Goal: Task Accomplishment & Management: Complete application form

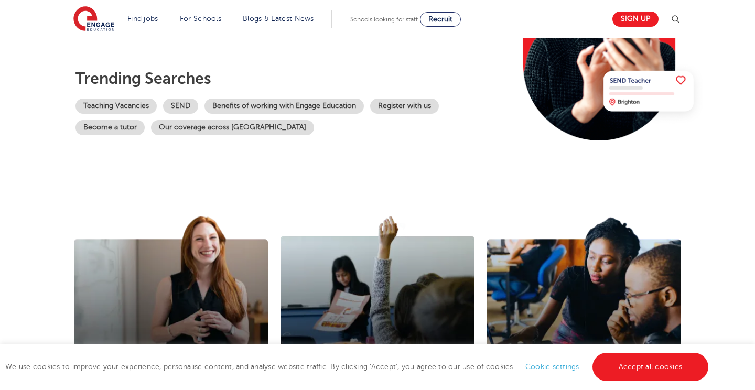
scroll to position [197, 0]
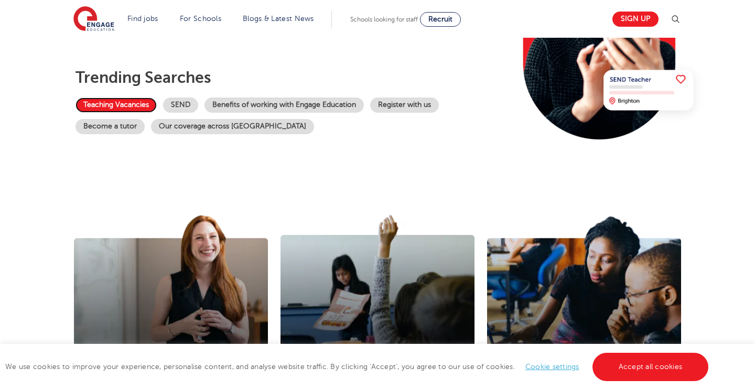
click at [129, 101] on link "Teaching Vacancies" at bounding box center [116, 105] width 81 height 15
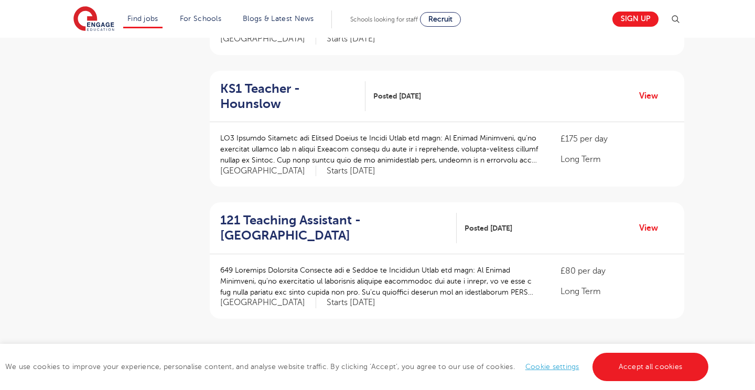
scroll to position [1248, 0]
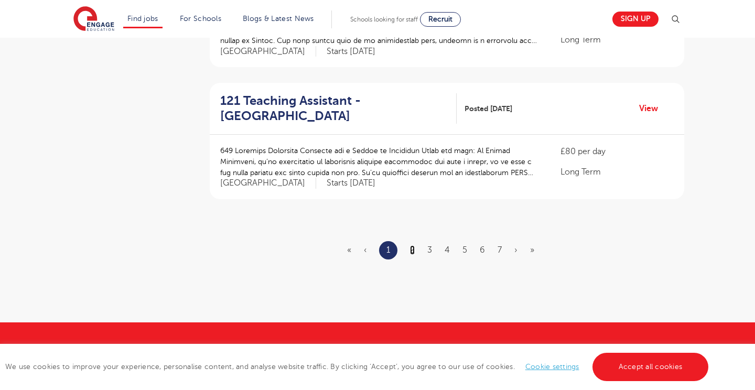
click at [412, 245] on link "2" at bounding box center [412, 249] width 5 height 9
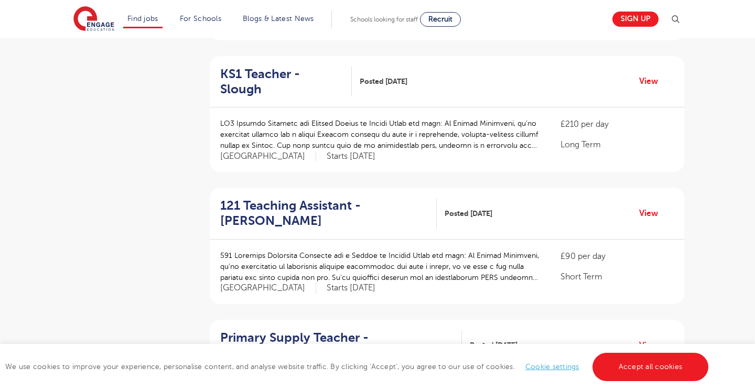
scroll to position [913, 0]
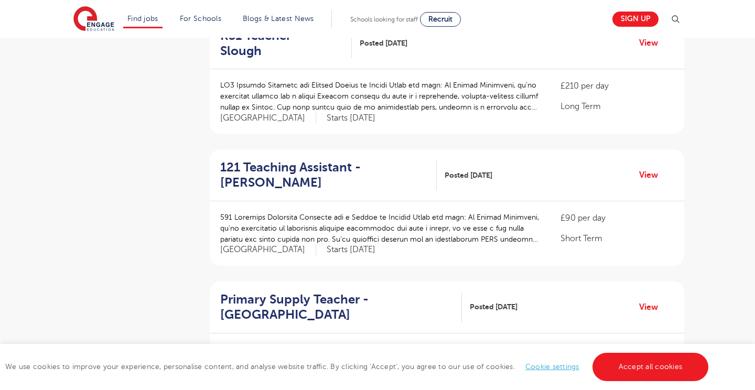
click at [651, 152] on div "121 Teaching Assistant - Hackney Posted 09/10/25 View" at bounding box center [447, 175] width 475 height 52
click at [651, 168] on link "View" at bounding box center [652, 175] width 27 height 14
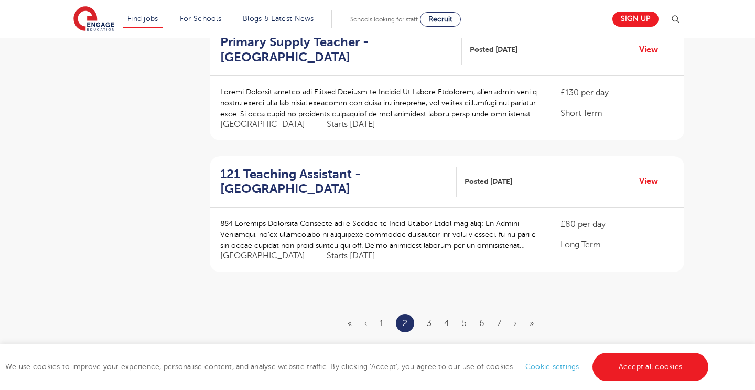
scroll to position [1244, 0]
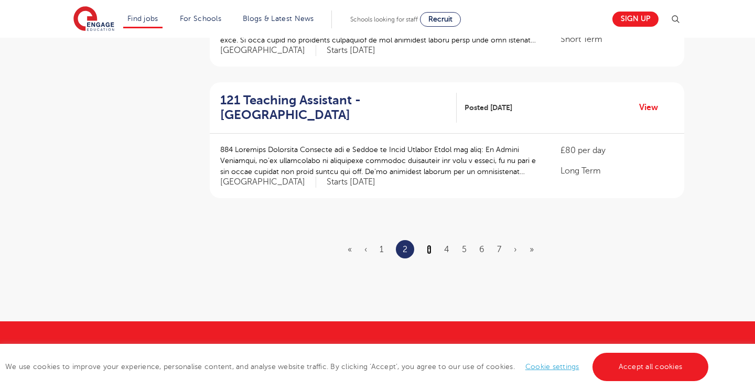
click at [430, 245] on link "3" at bounding box center [429, 249] width 5 height 9
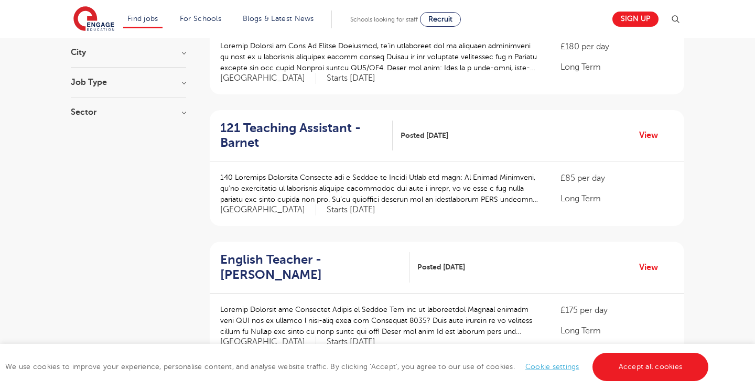
scroll to position [165, 0]
click at [645, 134] on link "View" at bounding box center [652, 136] width 27 height 14
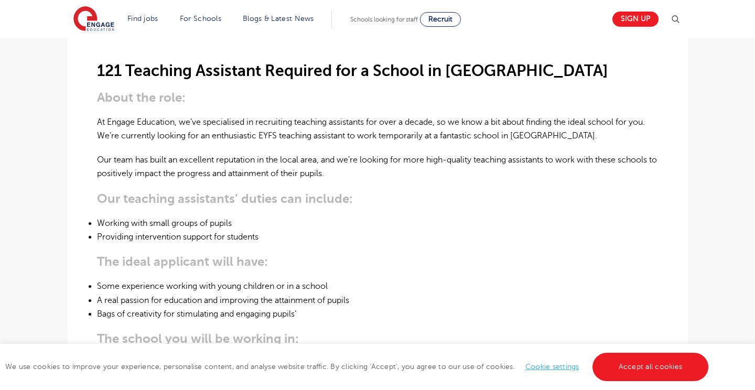
scroll to position [300, 0]
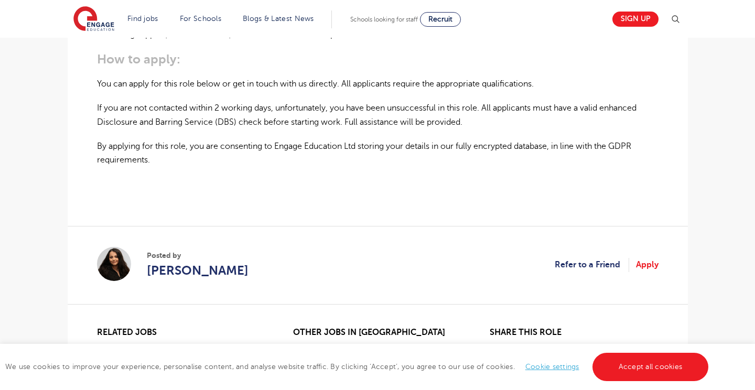
scroll to position [732, 0]
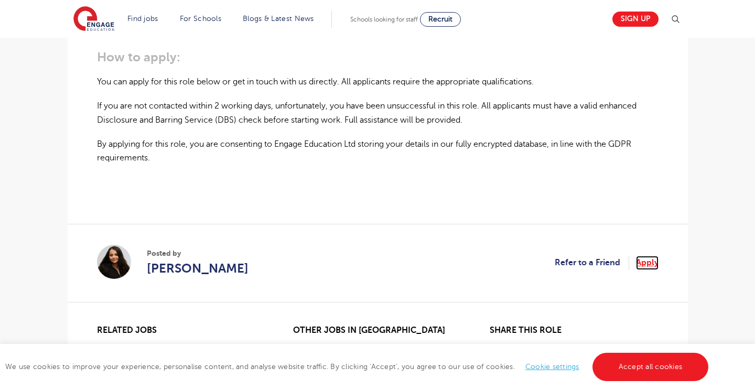
click at [644, 264] on link "Apply" at bounding box center [647, 263] width 23 height 14
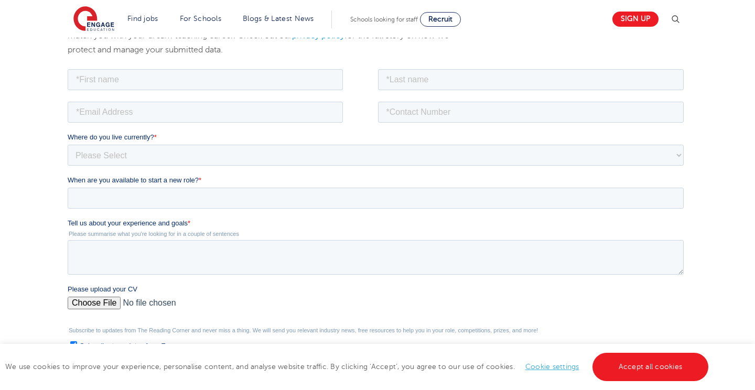
scroll to position [157, 0]
click at [89, 81] on input "text" at bounding box center [204, 79] width 275 height 21
type input "Nuray"
type input "Dilek"
type input "nuraydilek966@gmail.com"
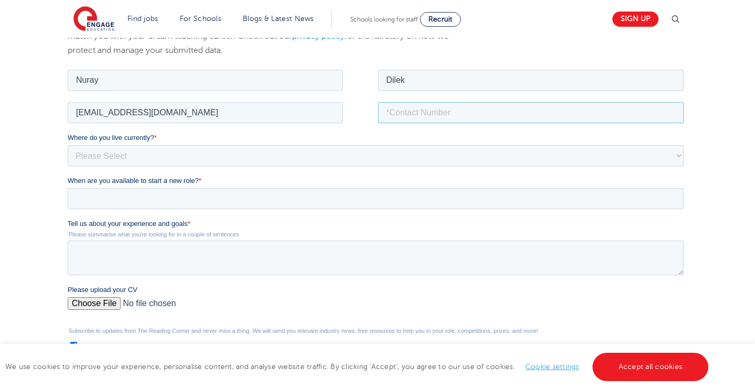
type input "07935378194"
click at [113, 151] on select "Please Select UK Canada Ireland Australia New Zealand Europe USA South Africa J…" at bounding box center [375, 155] width 616 height 21
select select "UK"
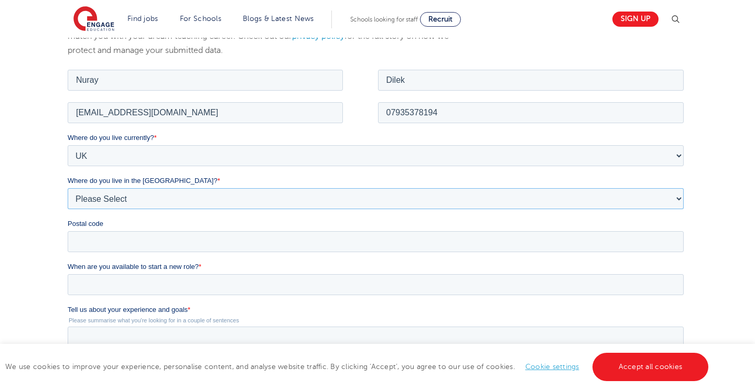
click at [126, 200] on select "Please Select Overseas Barnsley Bedfordshire Berkshire Bournemouth Bracknell Fo…" at bounding box center [375, 198] width 616 height 21
click at [681, 199] on select "Please Select Overseas Barnsley Bedfordshire Berkshire Bournemouth Bracknell Fo…" at bounding box center [375, 198] width 616 height 21
select select "[GEOGRAPHIC_DATA]"
click at [217, 255] on fieldset "Where do you live currently? * Please Select UK Canada Ireland Australia New Ze…" at bounding box center [377, 196] width 621 height 129
click at [266, 234] on input "Postal code" at bounding box center [375, 241] width 616 height 21
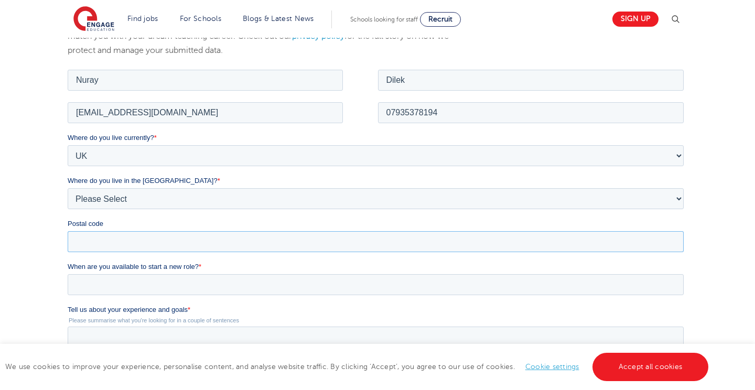
type input "EN4 8DF"
click at [198, 286] on input "When are you available to start a new role? *" at bounding box center [375, 284] width 616 height 21
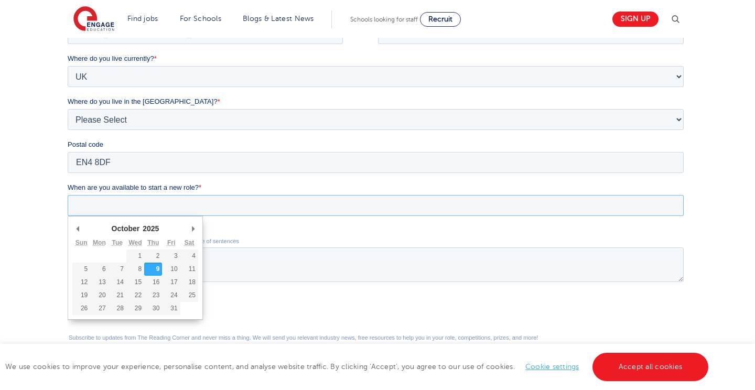
scroll to position [235, 0]
type div "2025-10-12"
type input "2025/10/12"
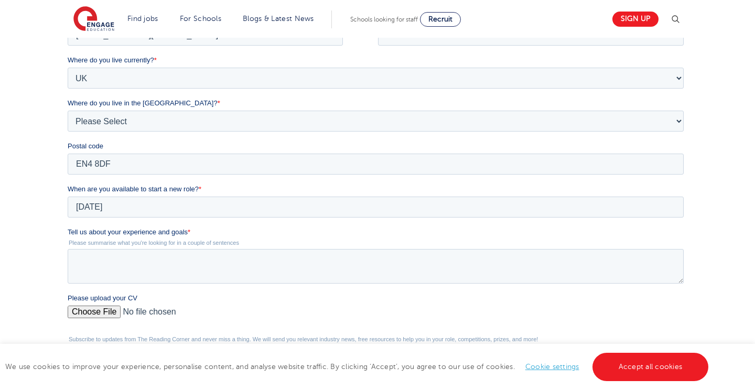
scroll to position [0, 0]
